Goal: Information Seeking & Learning: Learn about a topic

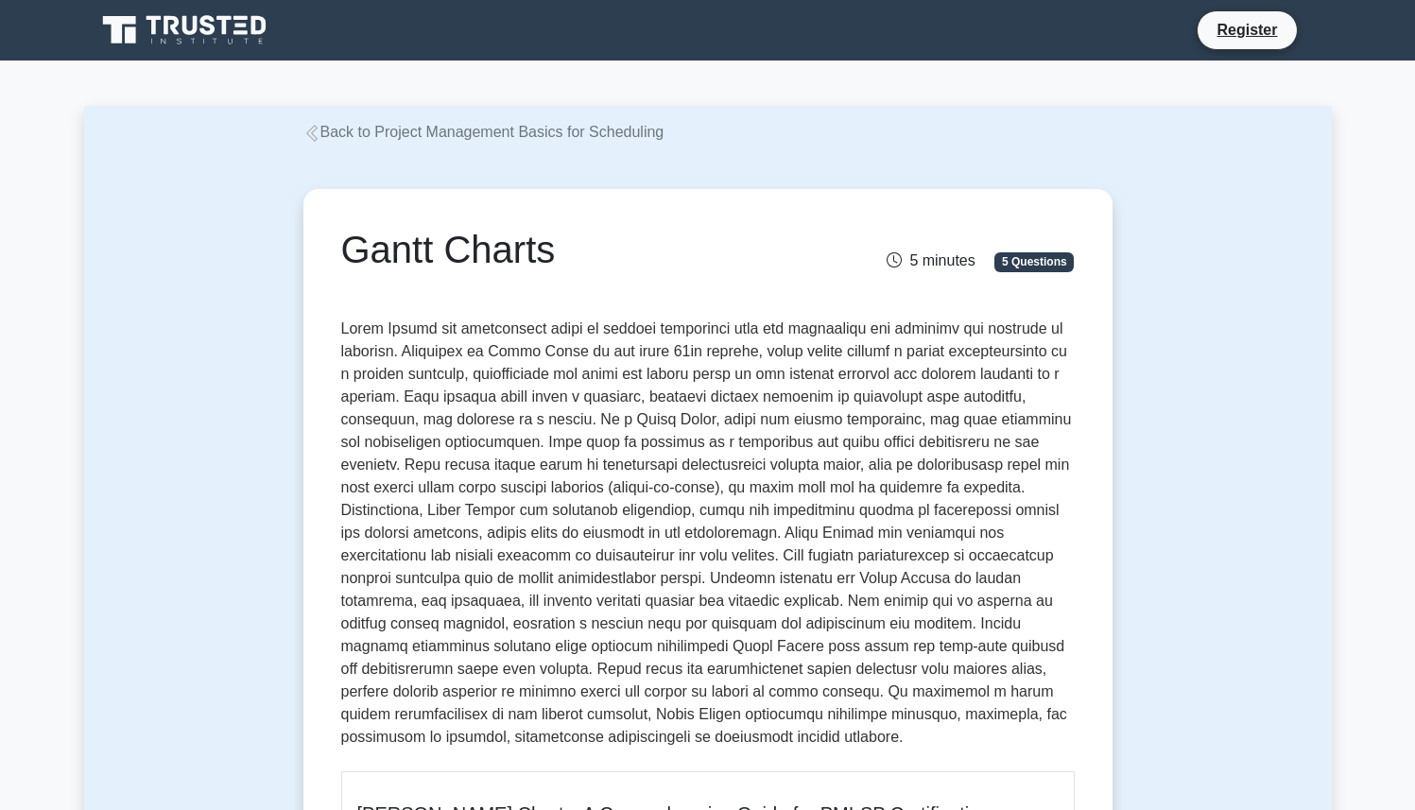
click at [215, 34] on icon at bounding box center [186, 30] width 182 height 36
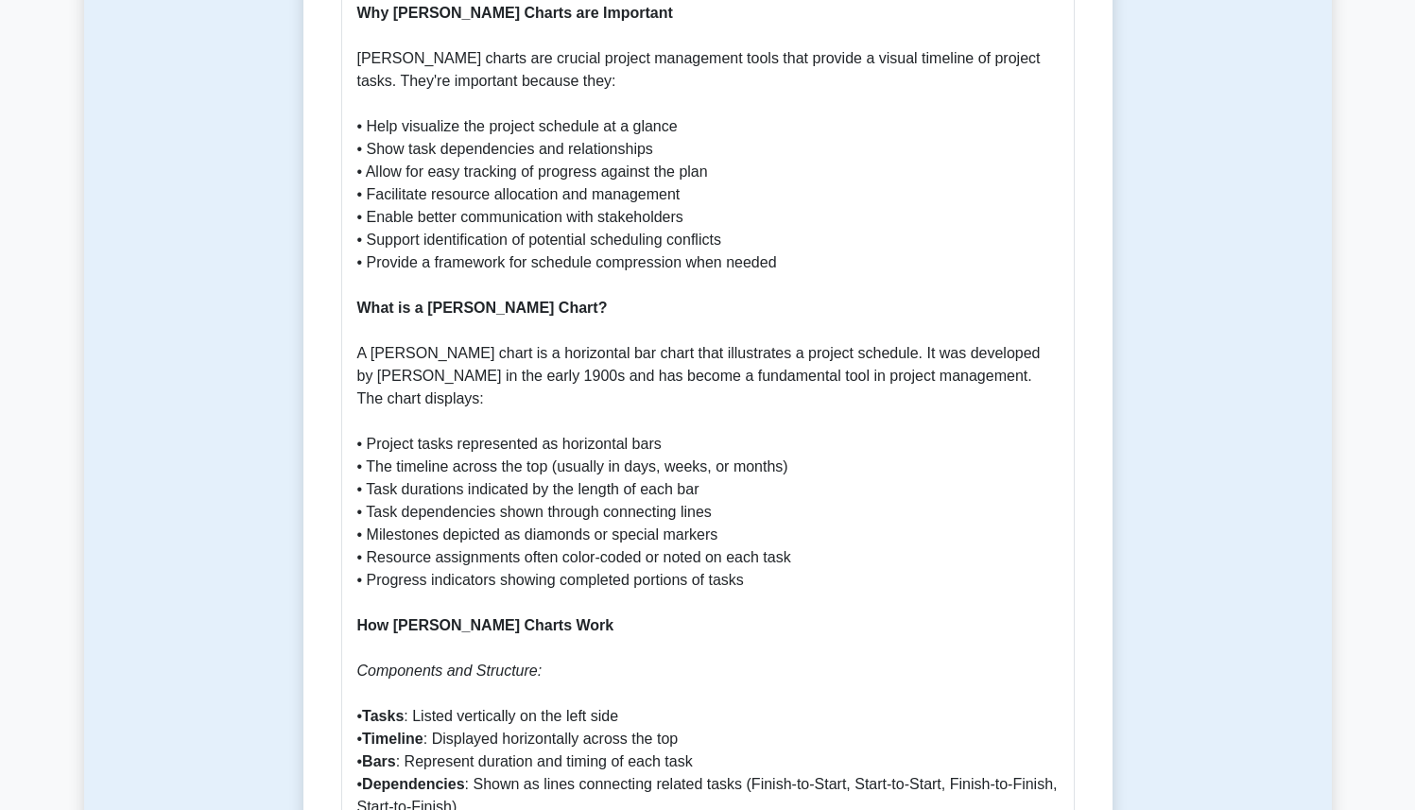
scroll to position [839, 0]
